Goal: Task Accomplishment & Management: Use online tool/utility

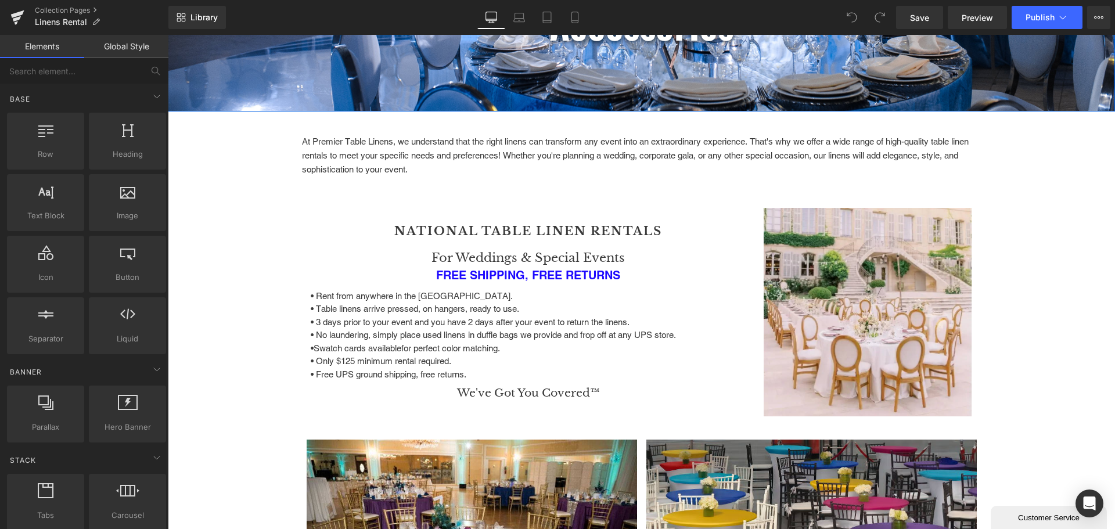
scroll to position [290, 0]
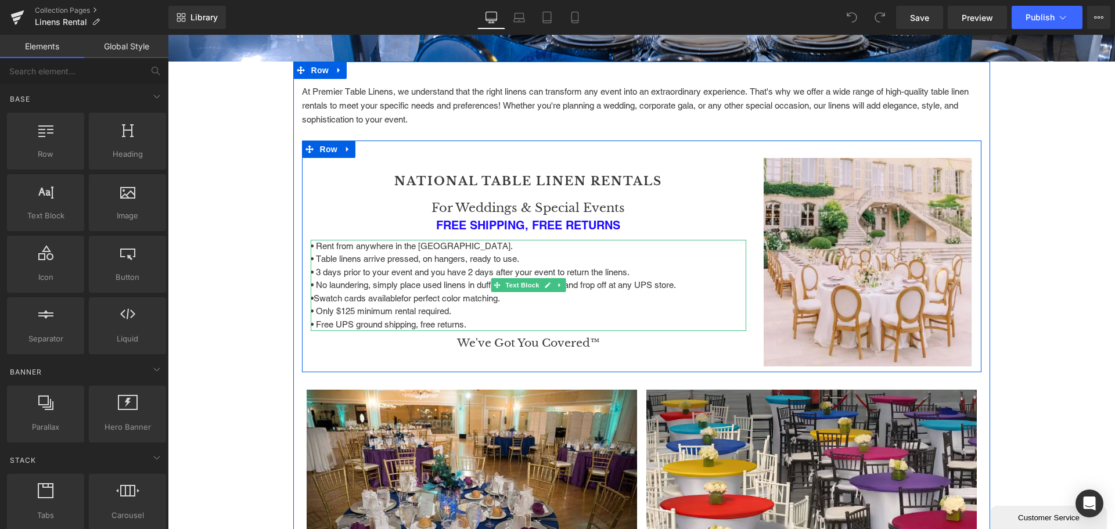
click at [349, 310] on p "• Only $125 minimum rental required." at bounding box center [529, 311] width 436 height 13
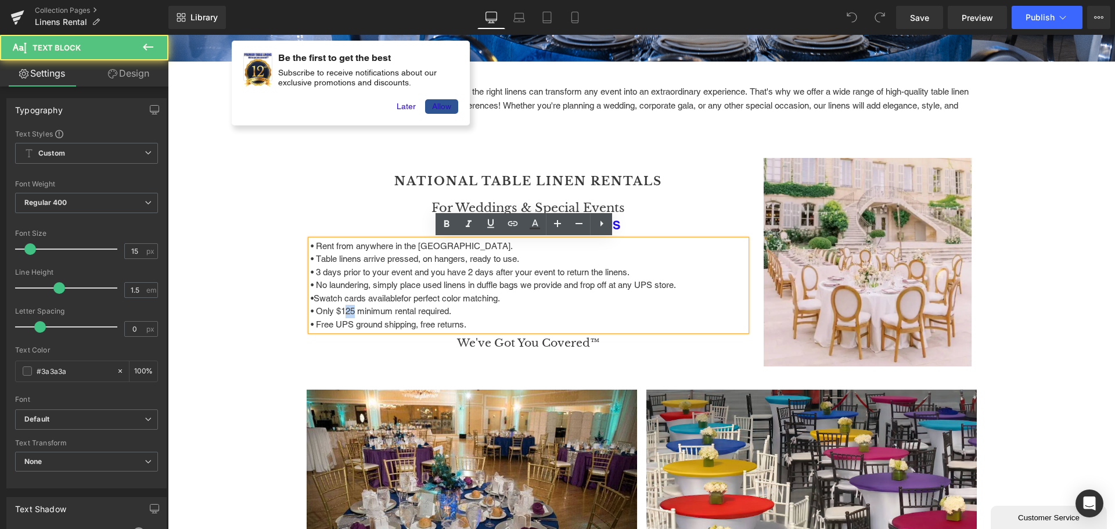
drag, startPoint x: 349, startPoint y: 309, endPoint x: 338, endPoint y: 310, distance: 11.6
click at [338, 310] on p "• Only $125 minimum rental required." at bounding box center [529, 311] width 436 height 13
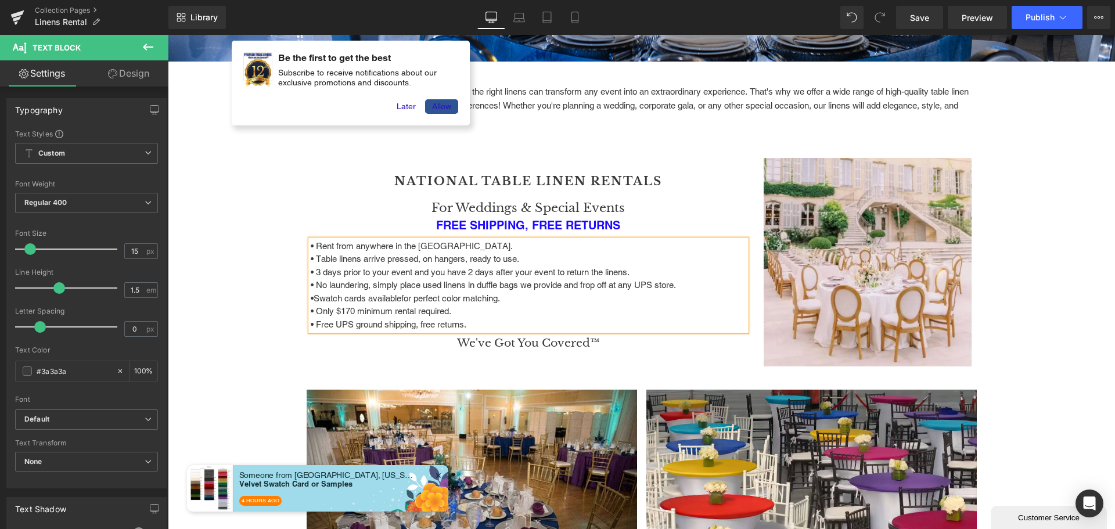
click at [456, 317] on p "• Only $170 minimum rental required." at bounding box center [529, 311] width 436 height 13
click at [1042, 15] on span "Publish" at bounding box center [1040, 17] width 29 height 9
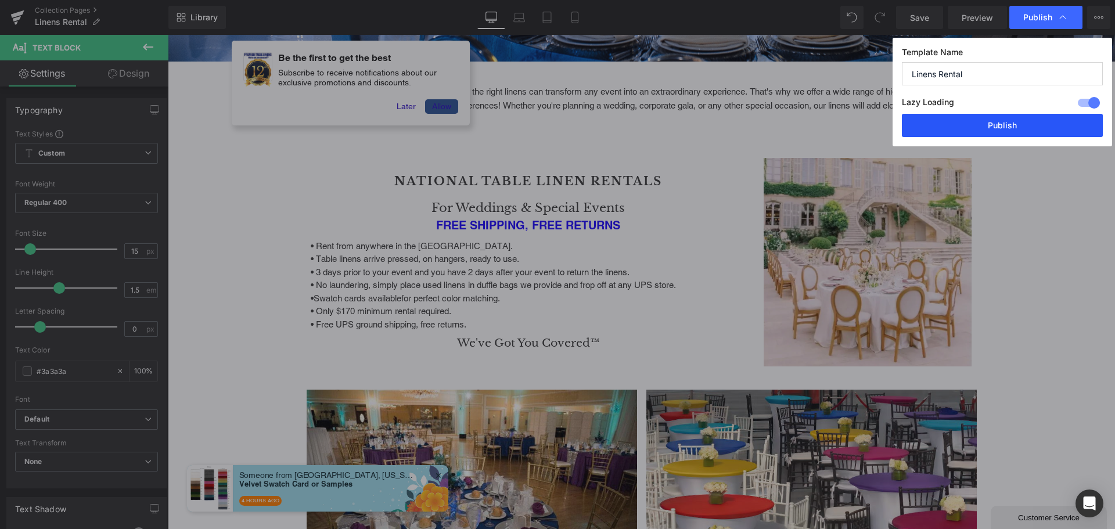
drag, startPoint x: 994, startPoint y: 123, endPoint x: 835, endPoint y: 152, distance: 161.1
click at [994, 123] on button "Publish" at bounding box center [1002, 125] width 201 height 23
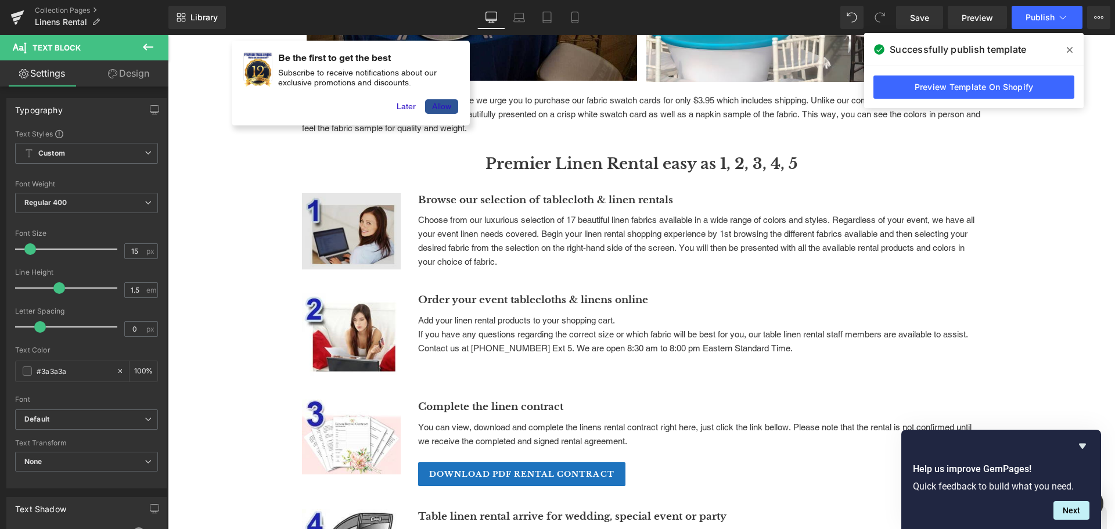
scroll to position [1046, 0]
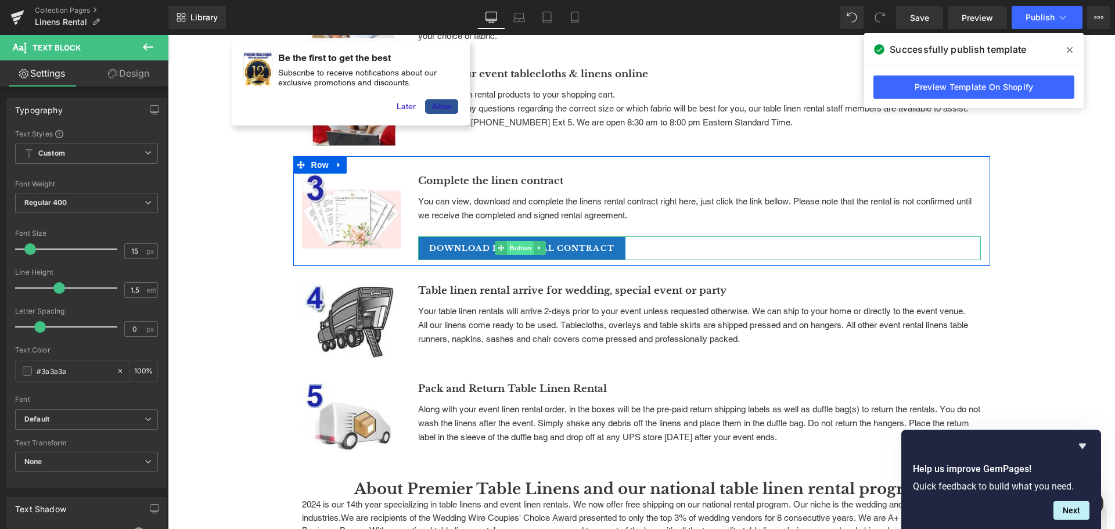
click at [519, 252] on span "Button" at bounding box center [521, 248] width 27 height 14
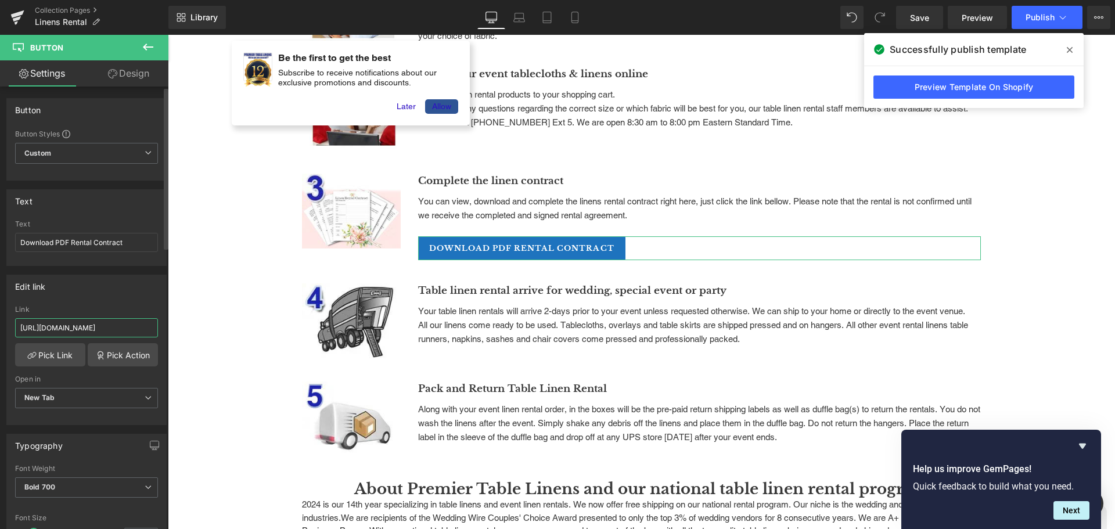
click at [114, 332] on input "[URL][DOMAIN_NAME]" at bounding box center [86, 327] width 143 height 19
